Goal: Information Seeking & Learning: Check status

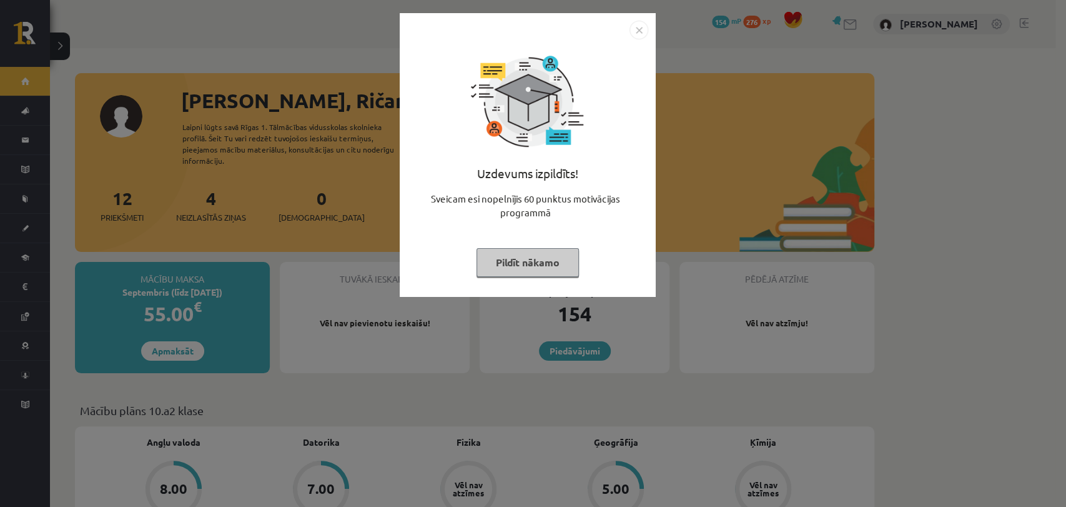
click at [570, 264] on button "Pildīt nākamo" at bounding box center [528, 262] width 102 height 29
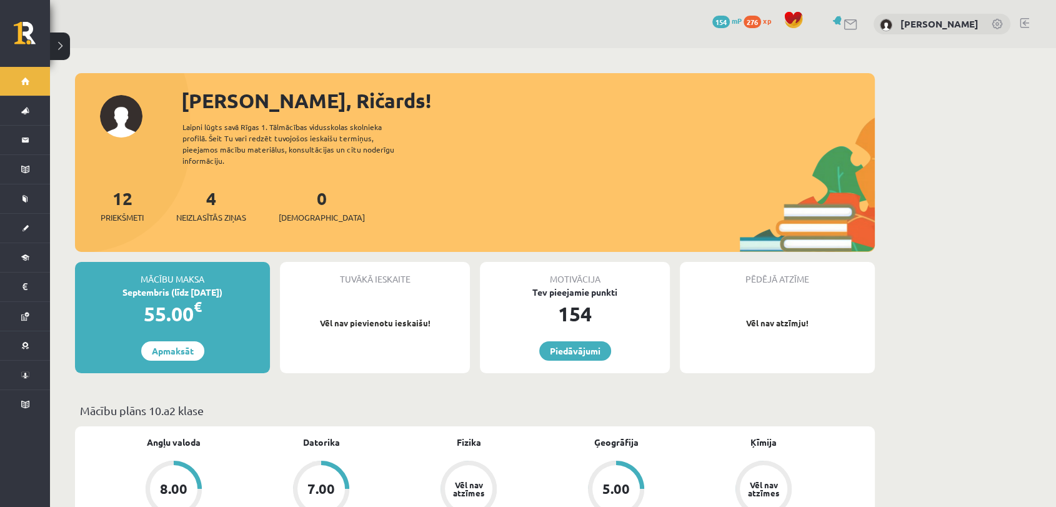
drag, startPoint x: 205, startPoint y: 169, endPoint x: 199, endPoint y: 187, distance: 18.4
click at [199, 187] on div "Sveiks, Ričards! Laipni lūgts savā Rīgas 1. Tālmācības vidusskolas skolnieka pr…" at bounding box center [475, 169] width 800 height 166
click at [223, 211] on span "Neizlasītās ziņas" at bounding box center [211, 217] width 70 height 12
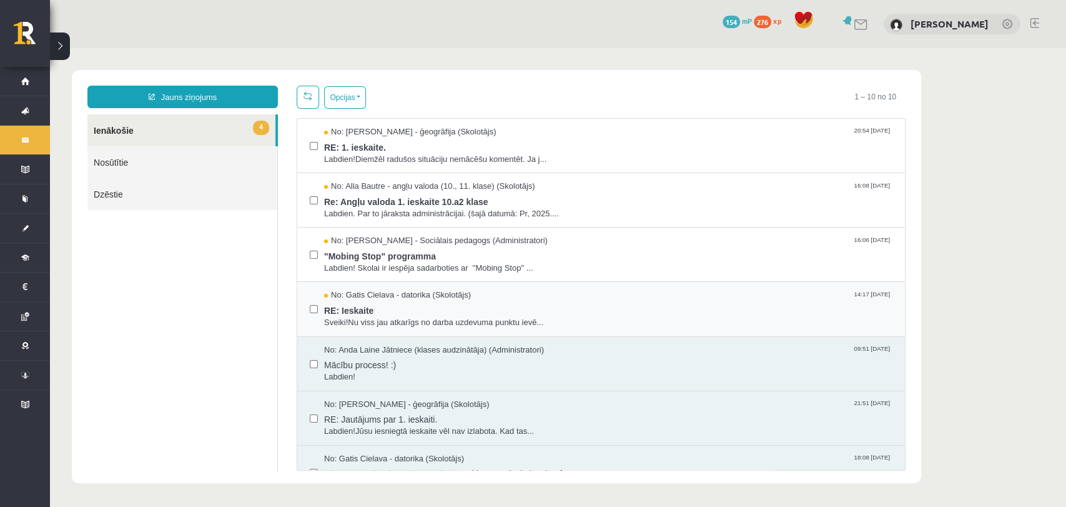
click at [330, 283] on div "No: [PERSON_NAME] - datorika (Skolotājs) 14:17 [DATE] RE: Ieskaite Sveiki!Nu vi…" at bounding box center [601, 309] width 608 height 54
click at [375, 134] on span "No: [PERSON_NAME] - ģeogrāfija (Skolotājs)" at bounding box center [410, 132] width 172 height 12
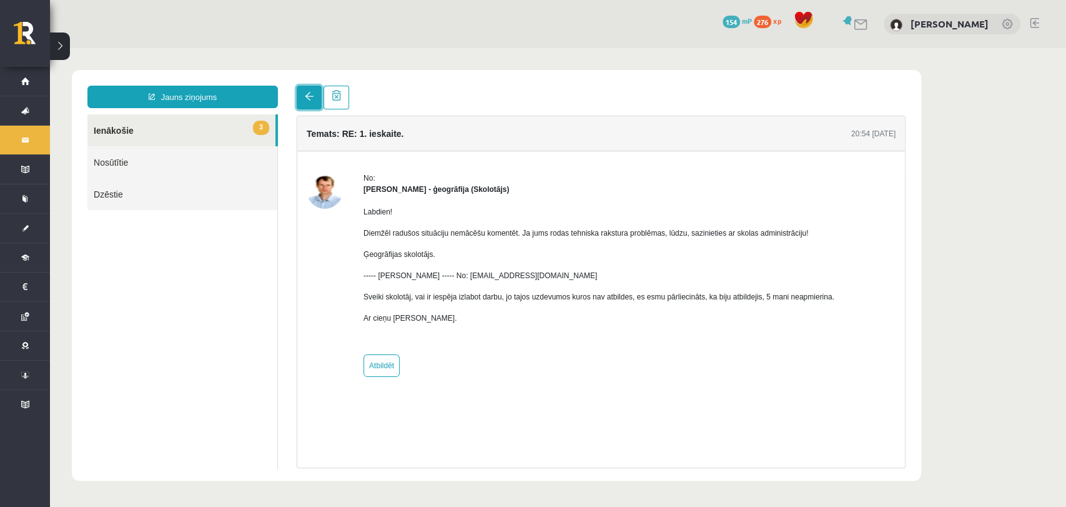
click at [316, 96] on link at bounding box center [309, 98] width 25 height 24
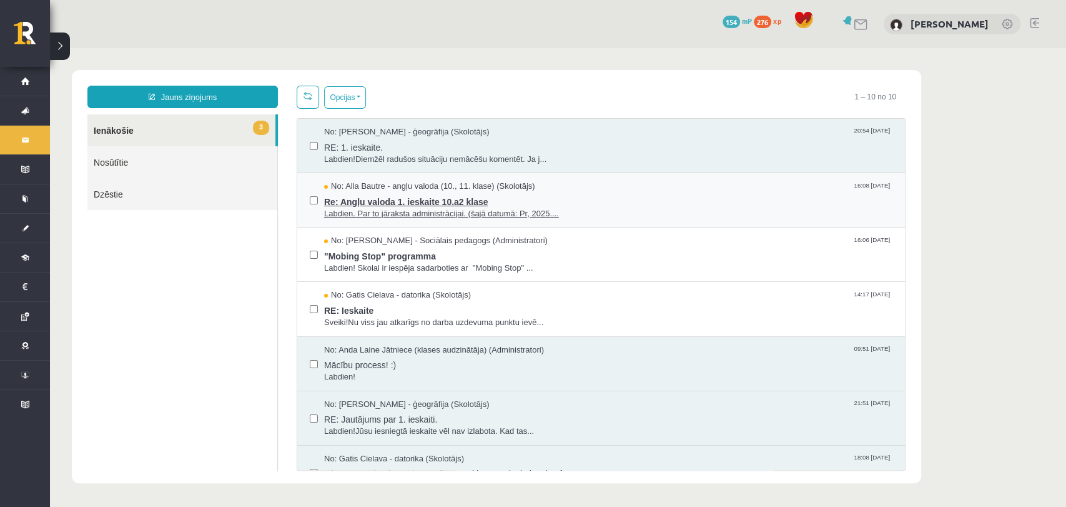
click at [377, 196] on span "Re: Angļu valoda 1. ieskaite 10.a2 klase" at bounding box center [608, 200] width 568 height 16
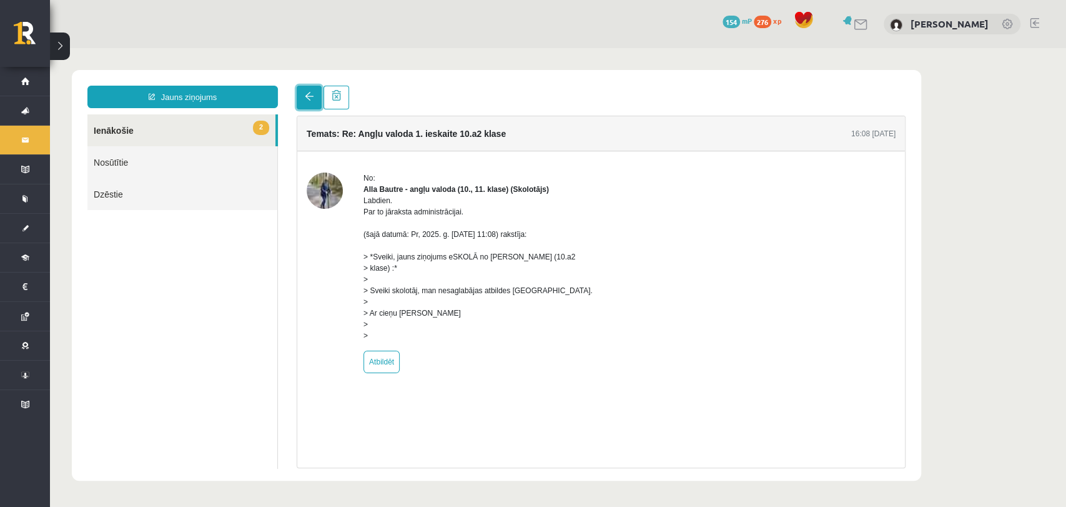
click at [311, 104] on link at bounding box center [309, 98] width 25 height 24
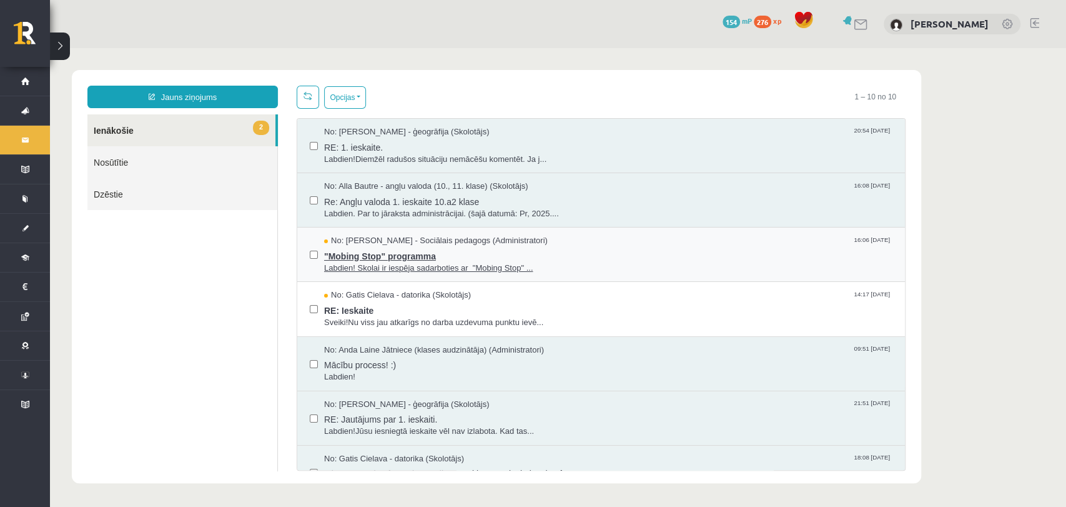
click at [372, 235] on span "No: [PERSON_NAME] - Sociālais pedagogs (Administratori)" at bounding box center [436, 241] width 224 height 12
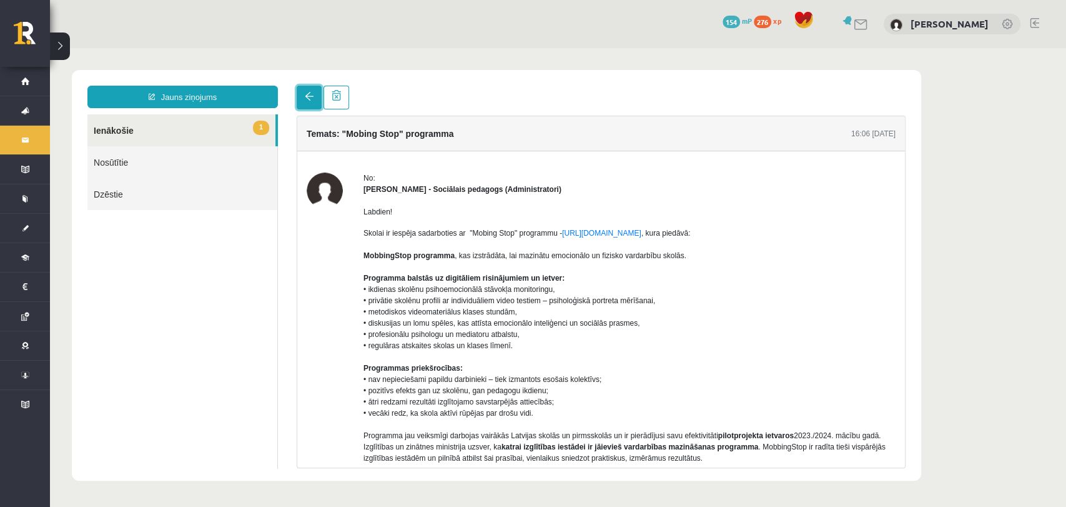
click at [315, 107] on link at bounding box center [309, 98] width 25 height 24
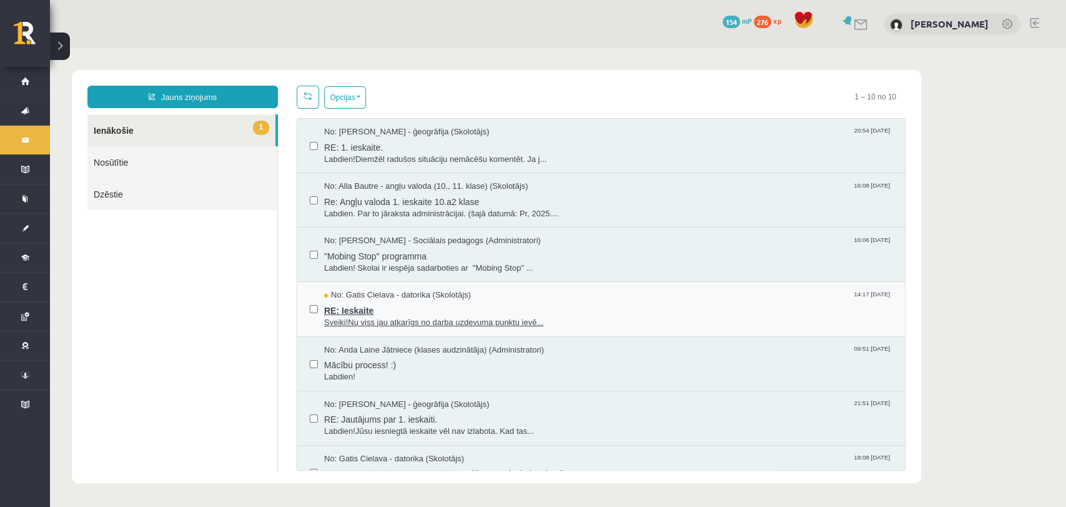
click at [399, 307] on span "RE: Ieskaite" at bounding box center [608, 309] width 568 height 16
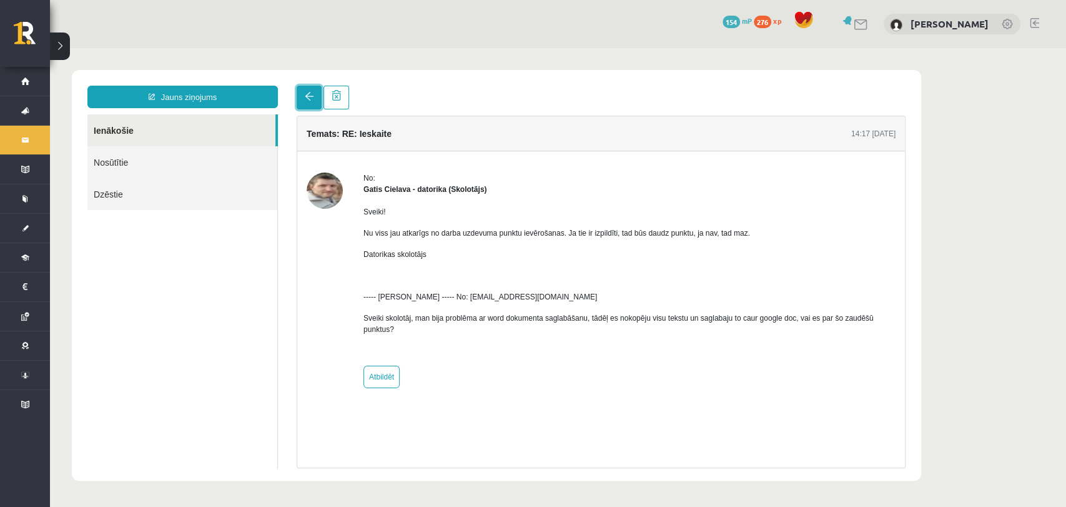
click at [309, 103] on link at bounding box center [309, 98] width 25 height 24
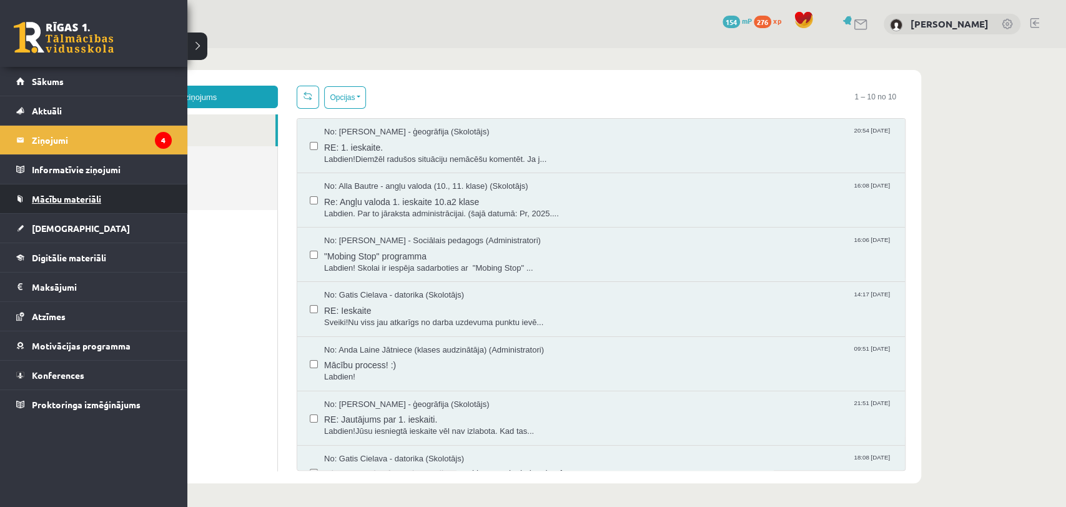
click at [71, 196] on span "Mācību materiāli" at bounding box center [66, 198] width 69 height 11
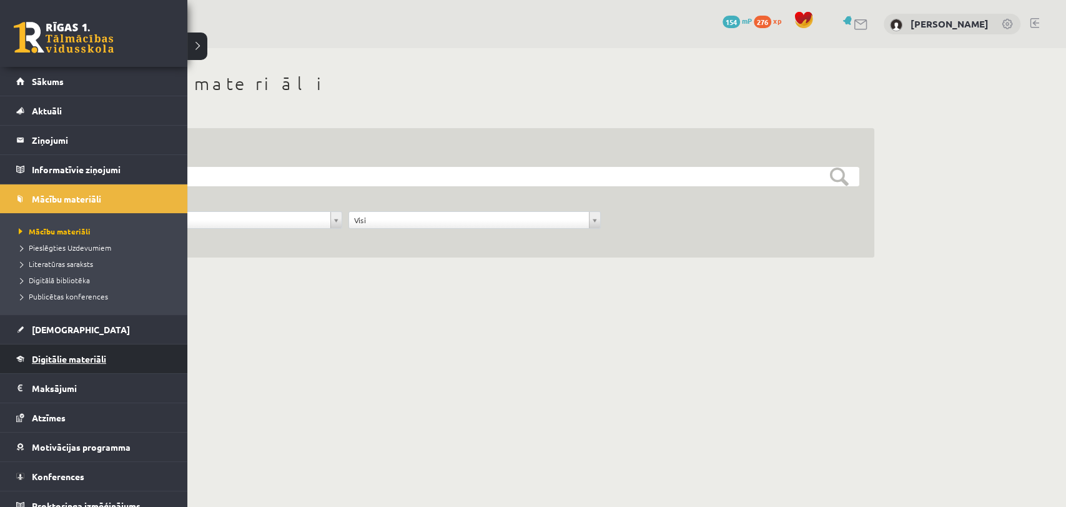
click at [76, 354] on span "Digitālie materiāli" at bounding box center [69, 358] width 74 height 11
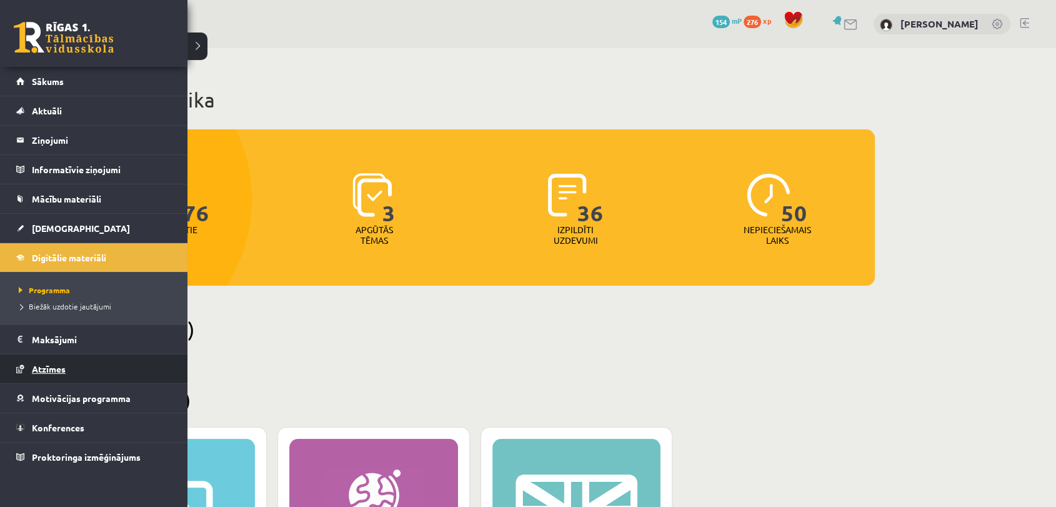
click at [67, 360] on link "Atzīmes" at bounding box center [94, 368] width 156 height 29
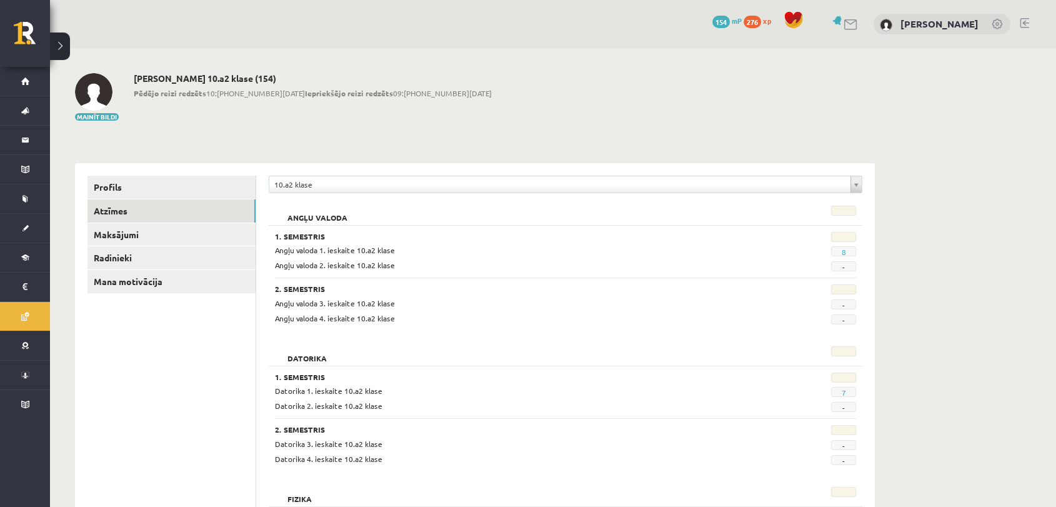
drag, startPoint x: 805, startPoint y: 374, endPoint x: 575, endPoint y: 91, distance: 364.6
click at [575, 91] on div "Mainīt bildi [PERSON_NAME] 10.a2 klase (154) Pēdējo reizi redzēts 10:[PHONE_NUM…" at bounding box center [475, 97] width 800 height 49
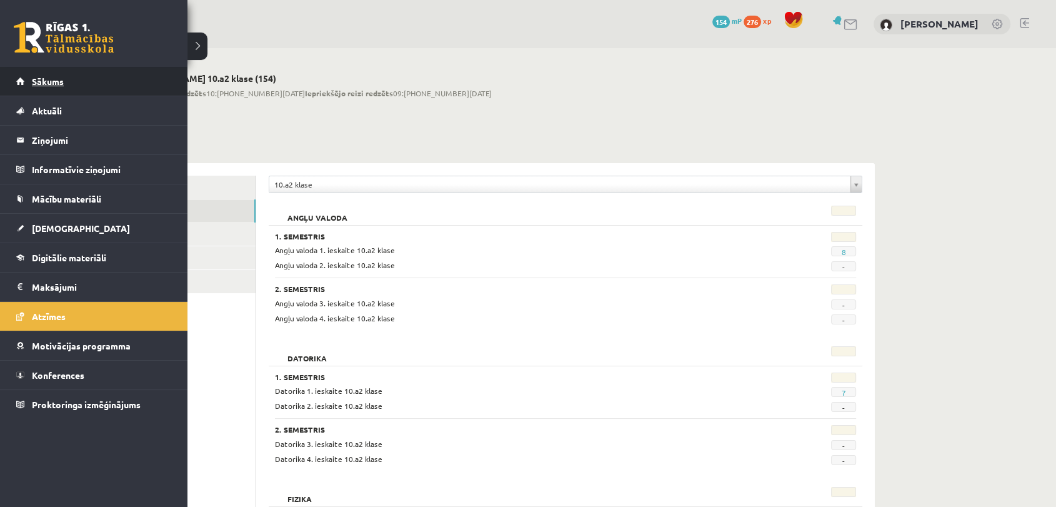
click at [55, 84] on span "Sākums" at bounding box center [48, 81] width 32 height 11
